Goal: Task Accomplishment & Management: Use online tool/utility

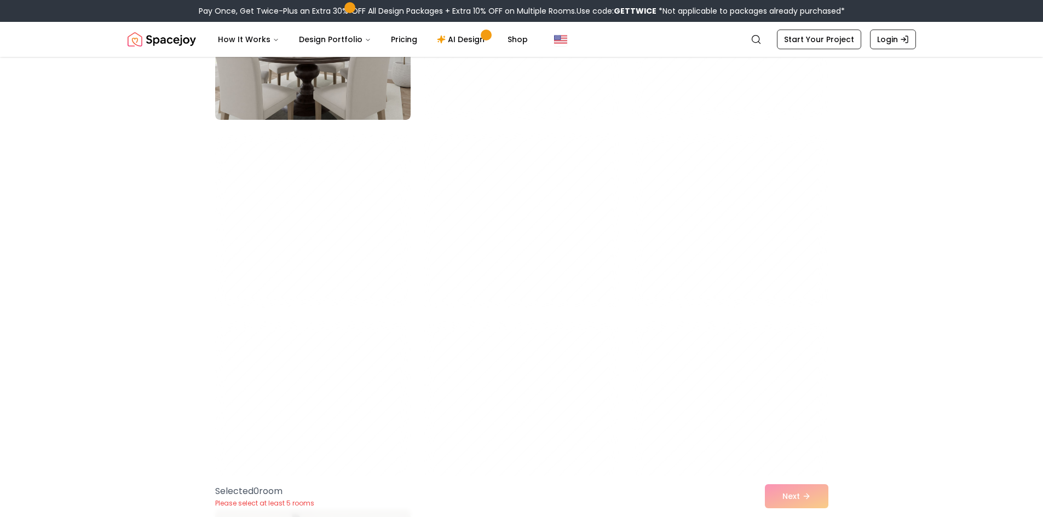
scroll to position [767, 0]
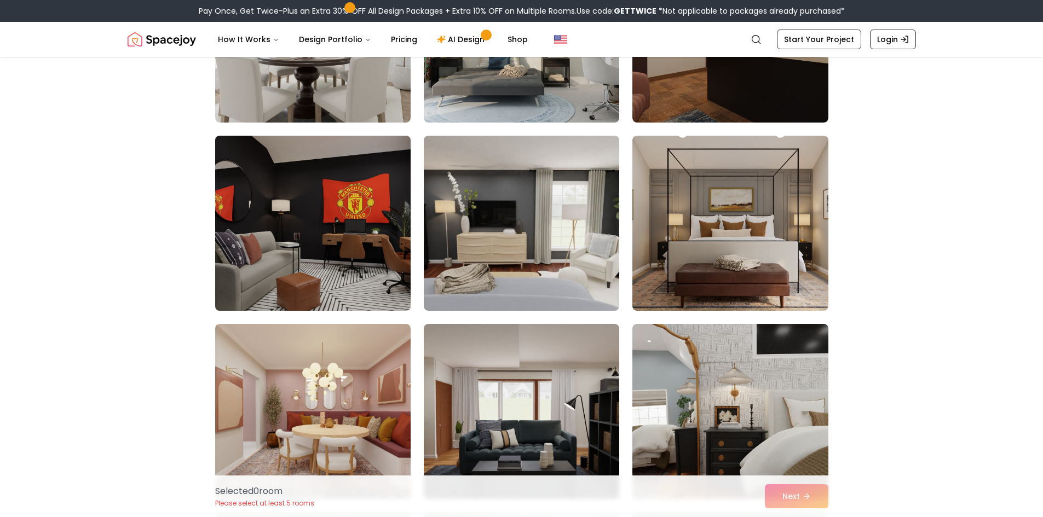
click at [365, 251] on img at bounding box center [312, 223] width 205 height 184
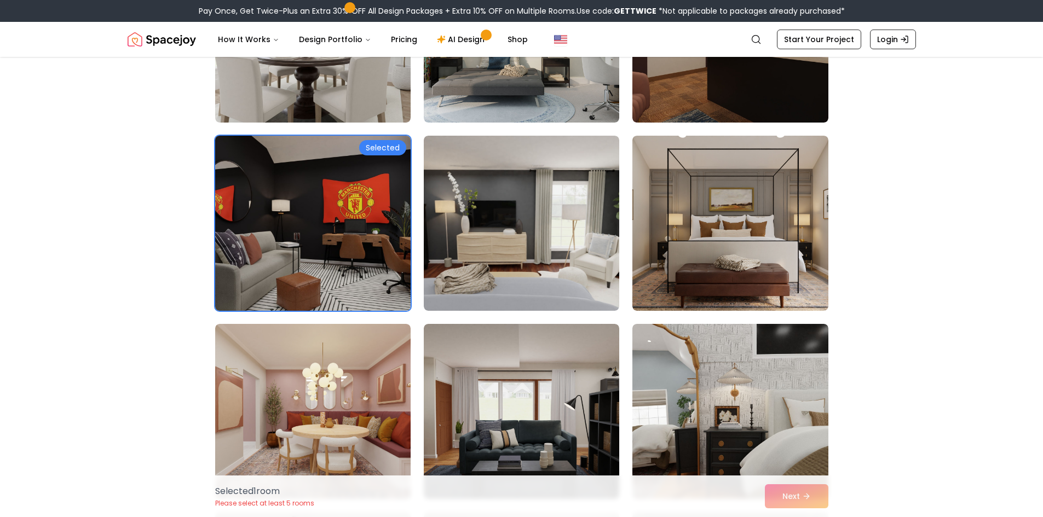
click at [383, 147] on div "Selected" at bounding box center [382, 147] width 47 height 15
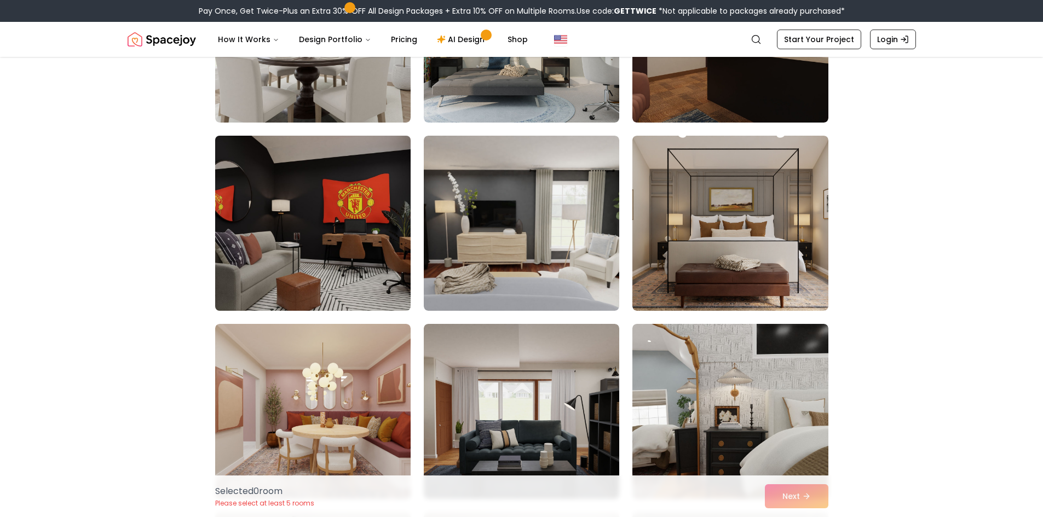
click at [325, 194] on img at bounding box center [312, 223] width 205 height 184
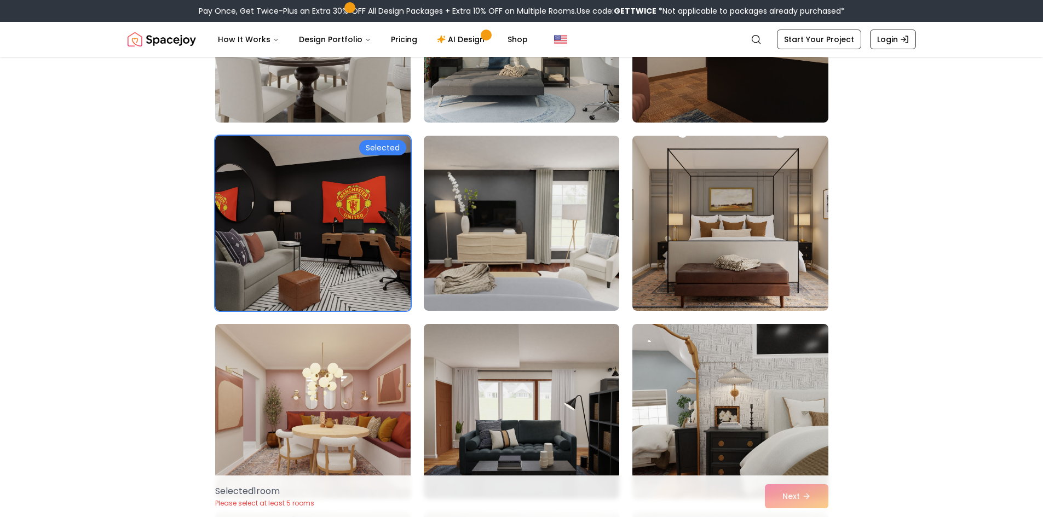
click at [802, 491] on div "Selected 1 room Please select at least 5 rooms Next" at bounding box center [521, 497] width 631 height 42
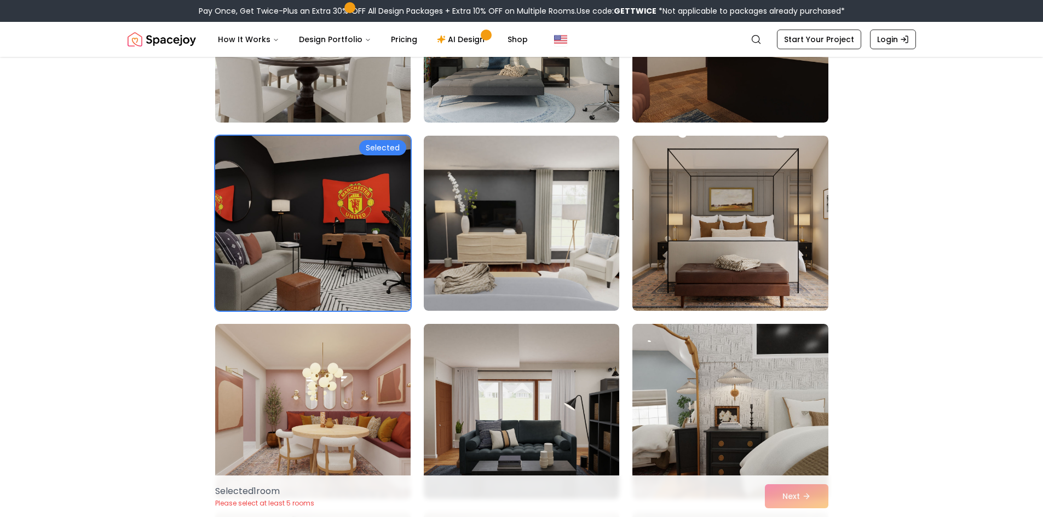
click at [375, 143] on div "Selected" at bounding box center [382, 147] width 47 height 15
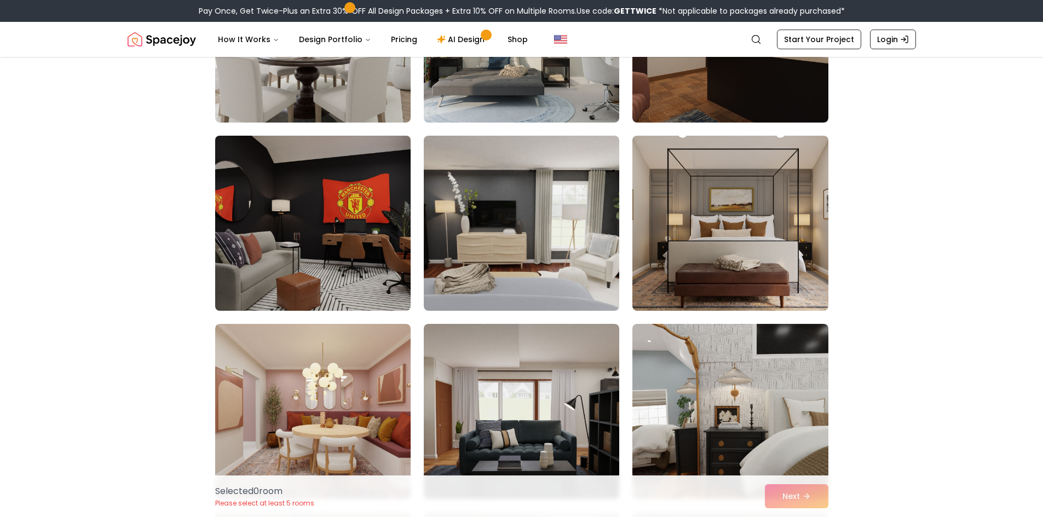
click at [370, 152] on img at bounding box center [312, 223] width 205 height 184
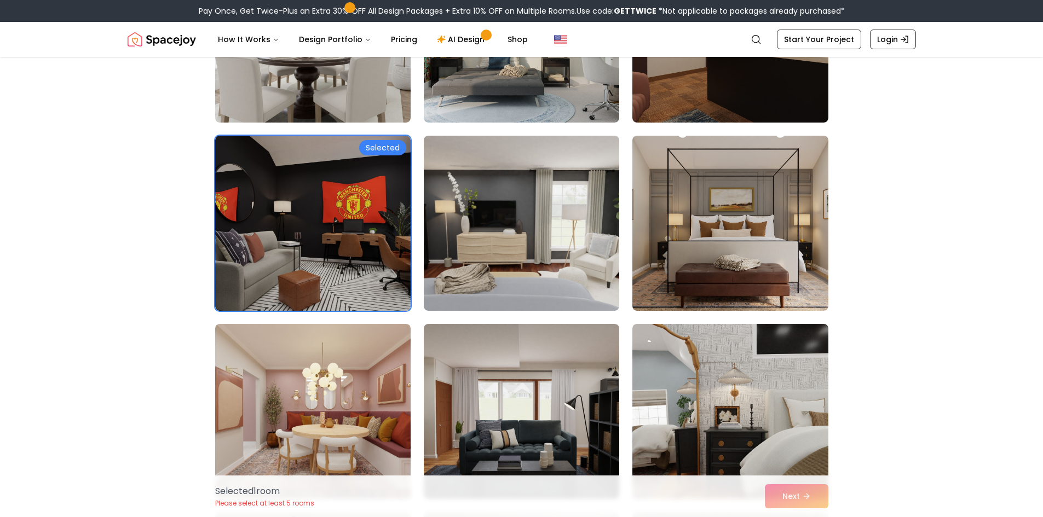
click at [788, 497] on div "Selected 1 room Please select at least 5 rooms Next" at bounding box center [521, 497] width 631 height 42
click at [455, 40] on link "AI Design" at bounding box center [462, 39] width 68 height 22
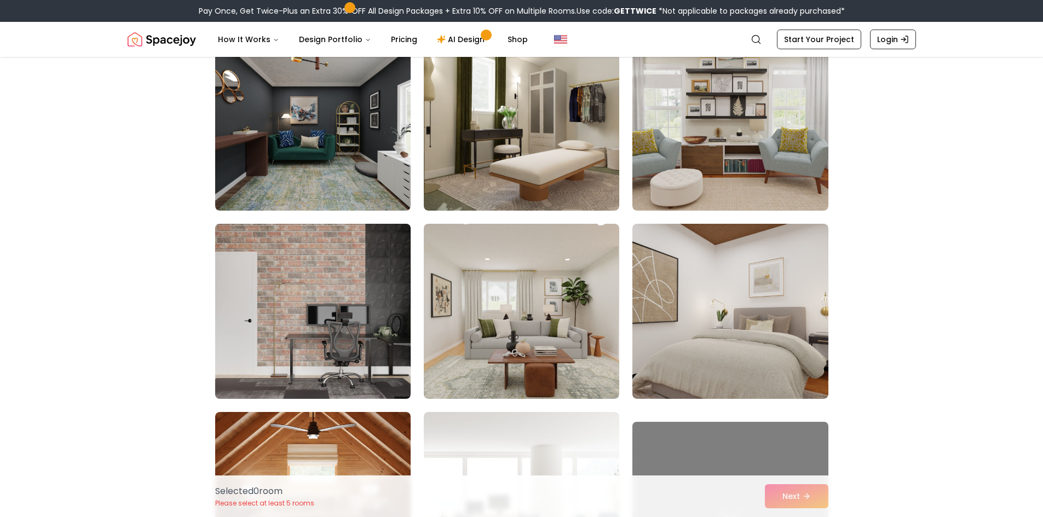
scroll to position [931, 0]
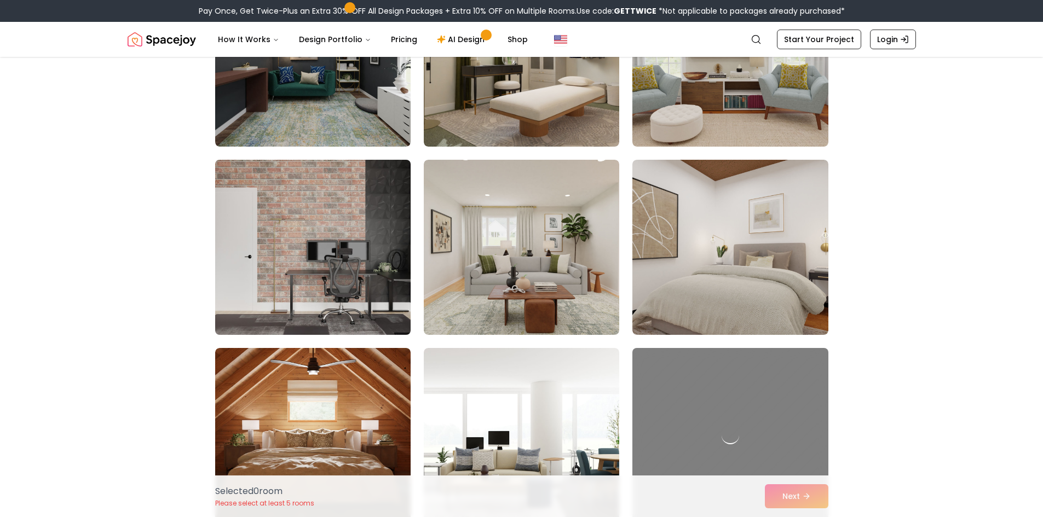
click at [336, 284] on img at bounding box center [312, 248] width 205 height 184
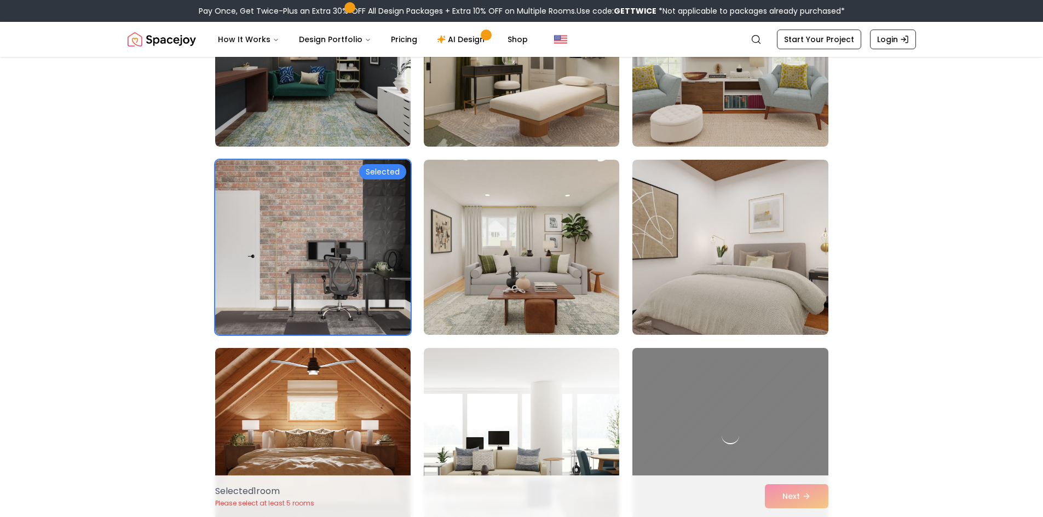
click at [802, 496] on div "Selected 1 room Please select at least 5 rooms Next" at bounding box center [521, 497] width 631 height 42
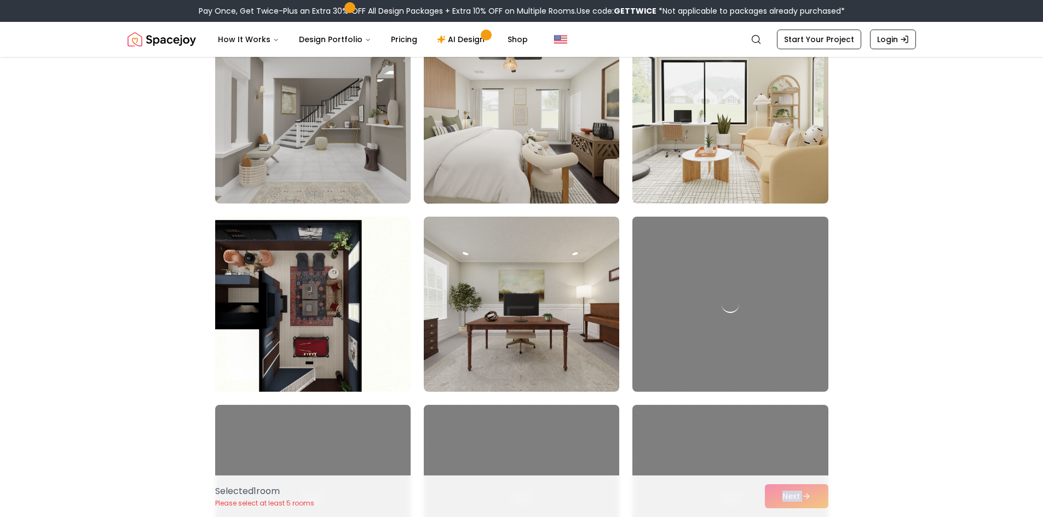
scroll to position [3942, 0]
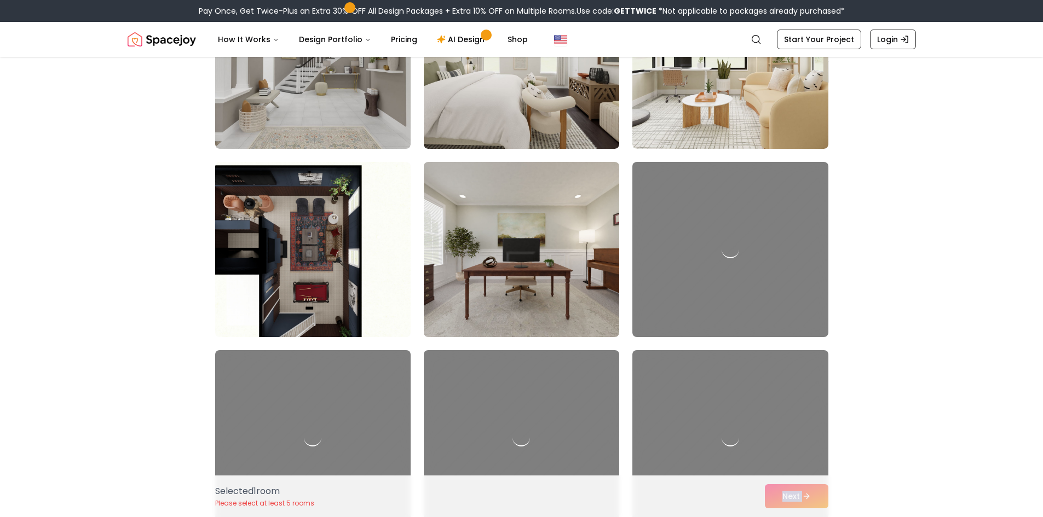
click at [495, 281] on img at bounding box center [521, 250] width 205 height 184
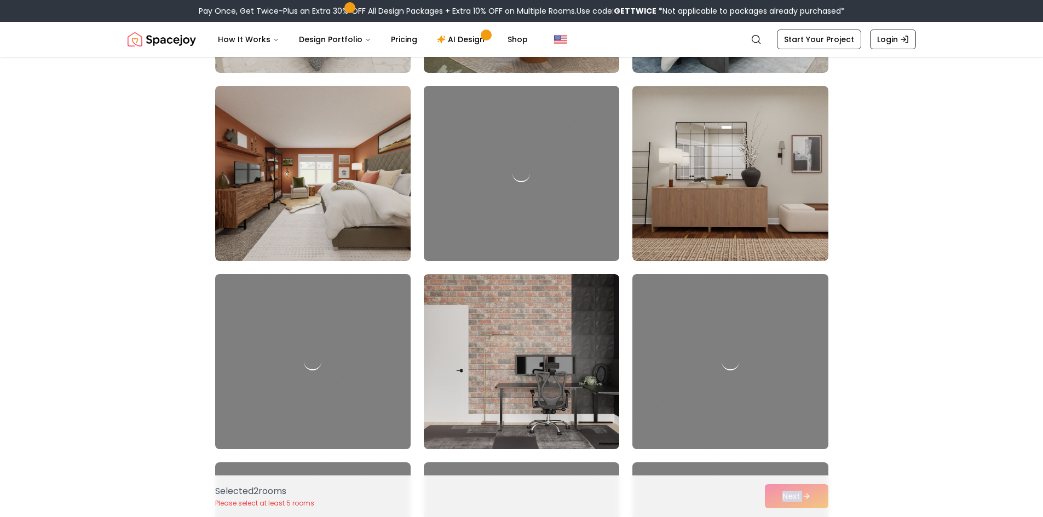
scroll to position [4983, 0]
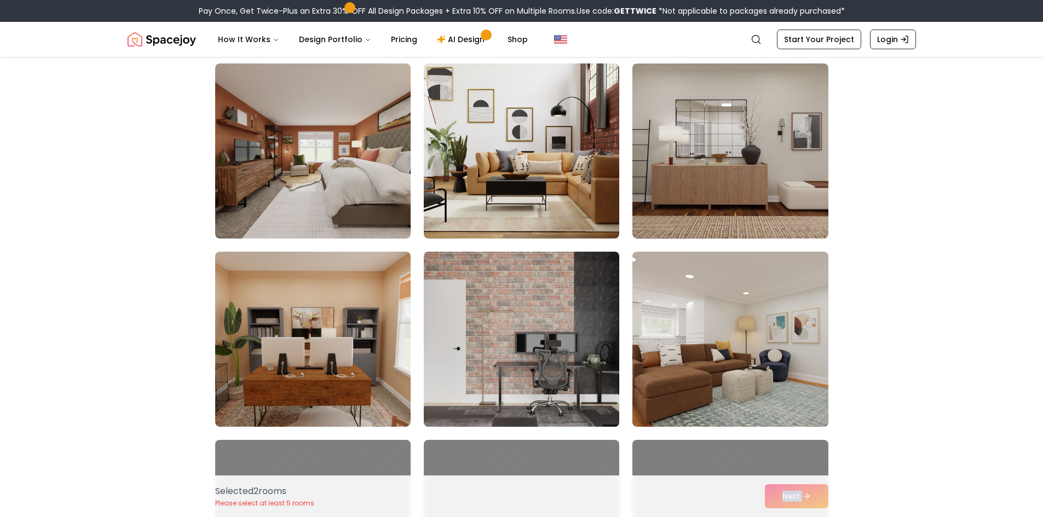
click at [552, 297] on img at bounding box center [521, 339] width 205 height 184
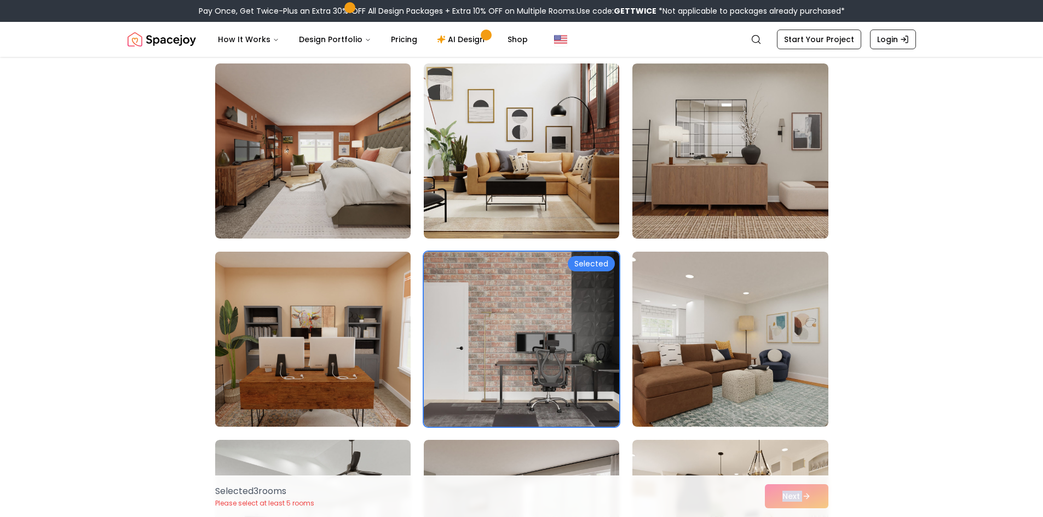
click at [378, 348] on img at bounding box center [312, 339] width 205 height 184
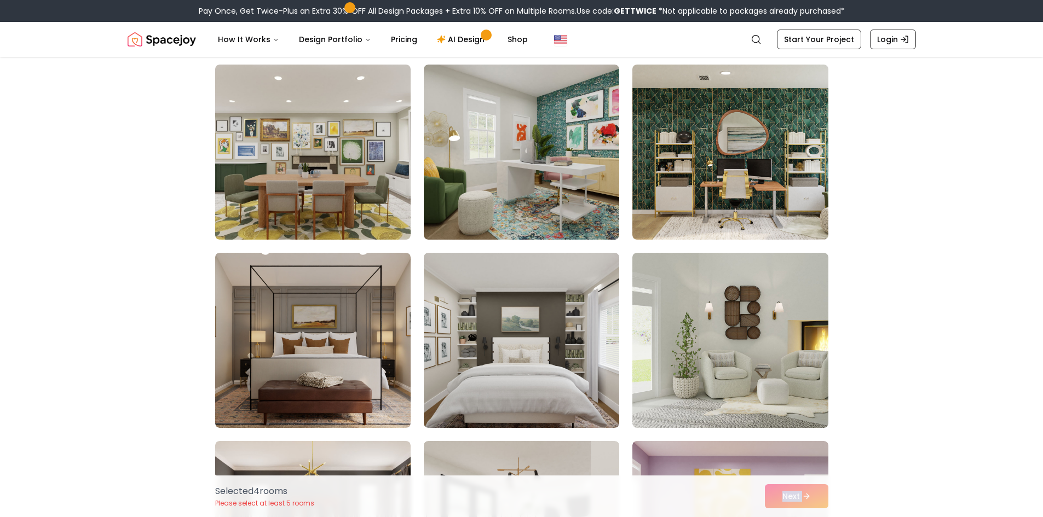
scroll to position [3066, 0]
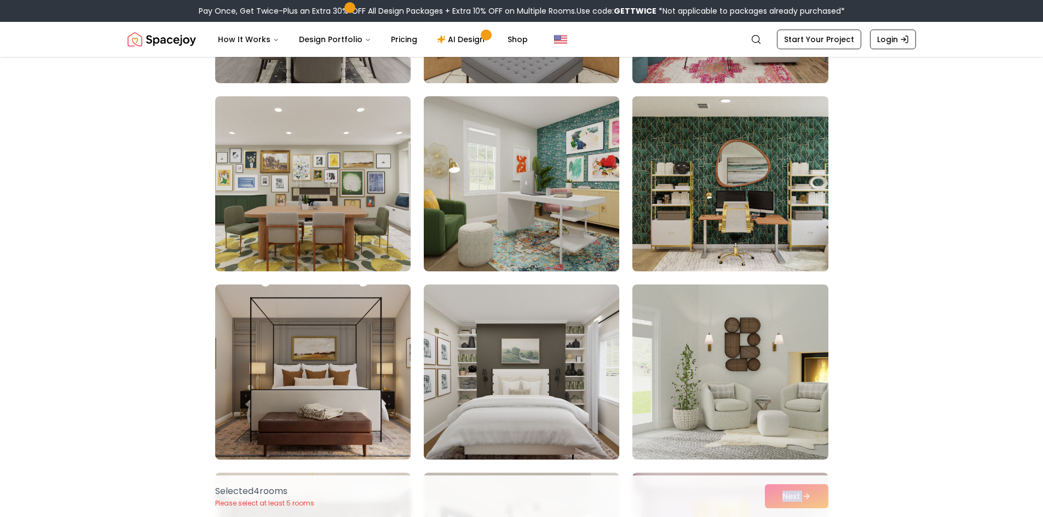
click at [745, 229] on img at bounding box center [730, 184] width 205 height 184
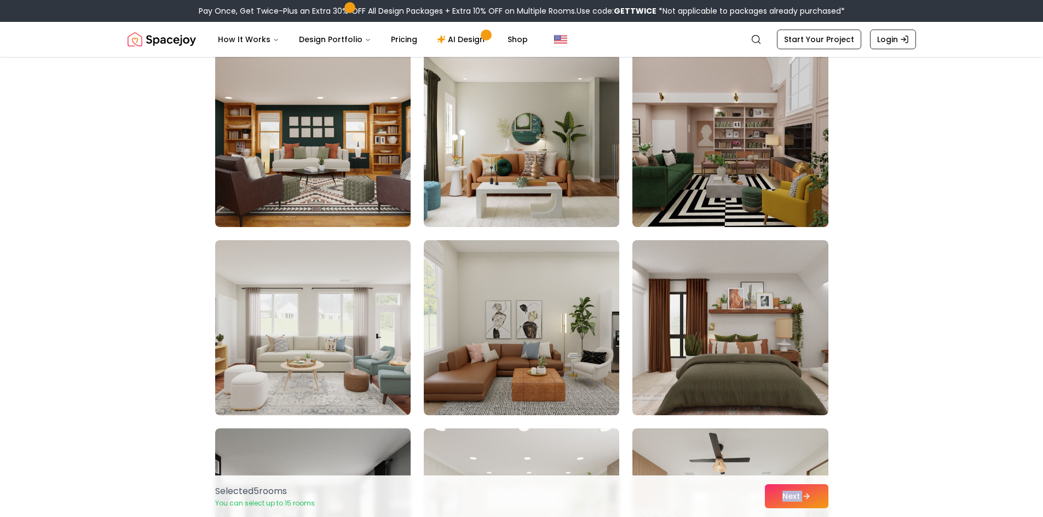
scroll to position [2355, 0]
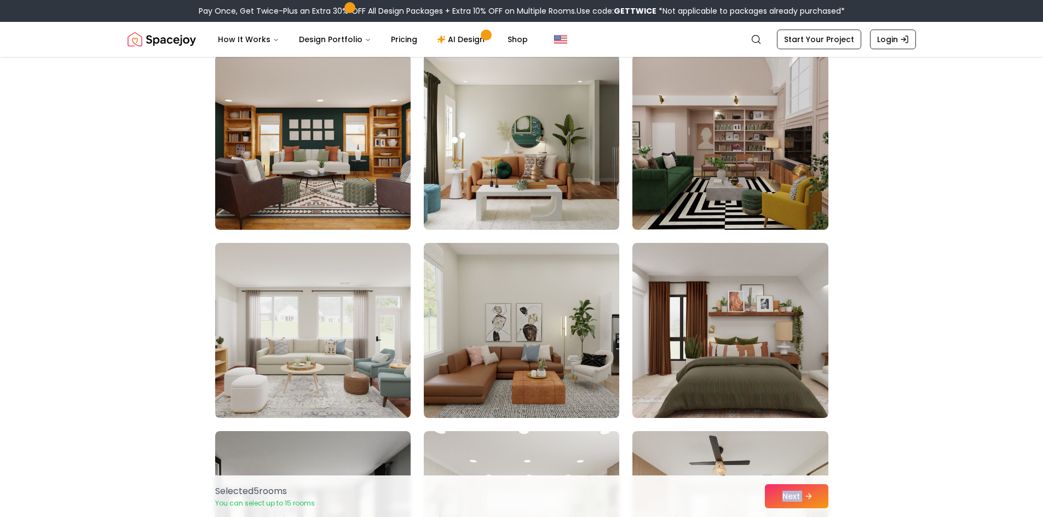
click at [795, 496] on button "Next" at bounding box center [797, 497] width 64 height 24
